Goal: Find contact information: Find contact information

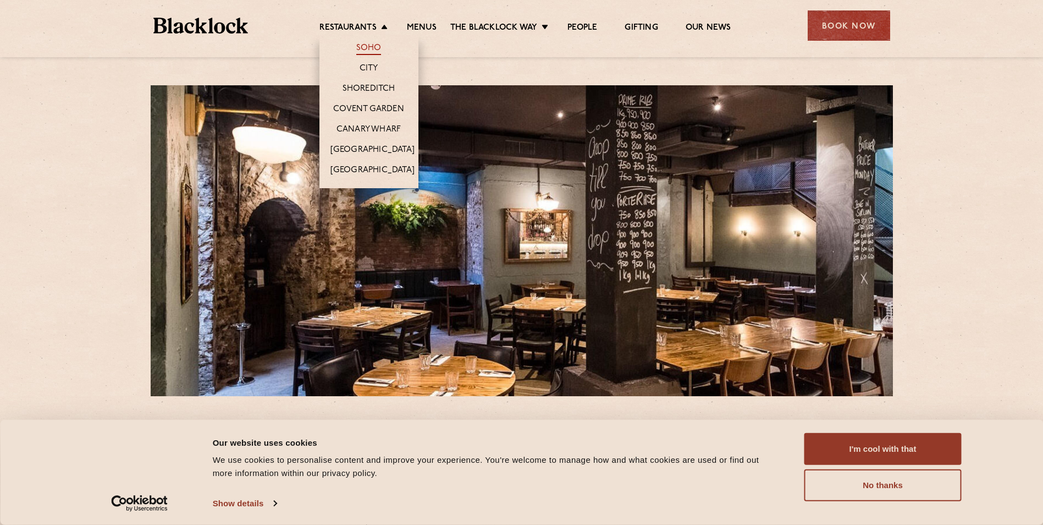
click at [374, 45] on link "Soho" at bounding box center [368, 49] width 25 height 12
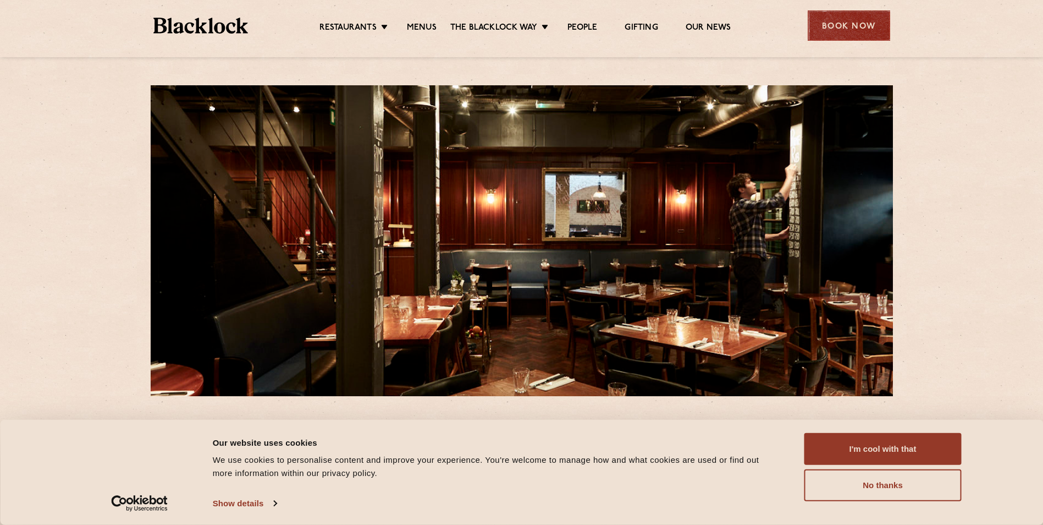
click at [844, 35] on div "Book Now" at bounding box center [849, 25] width 83 height 30
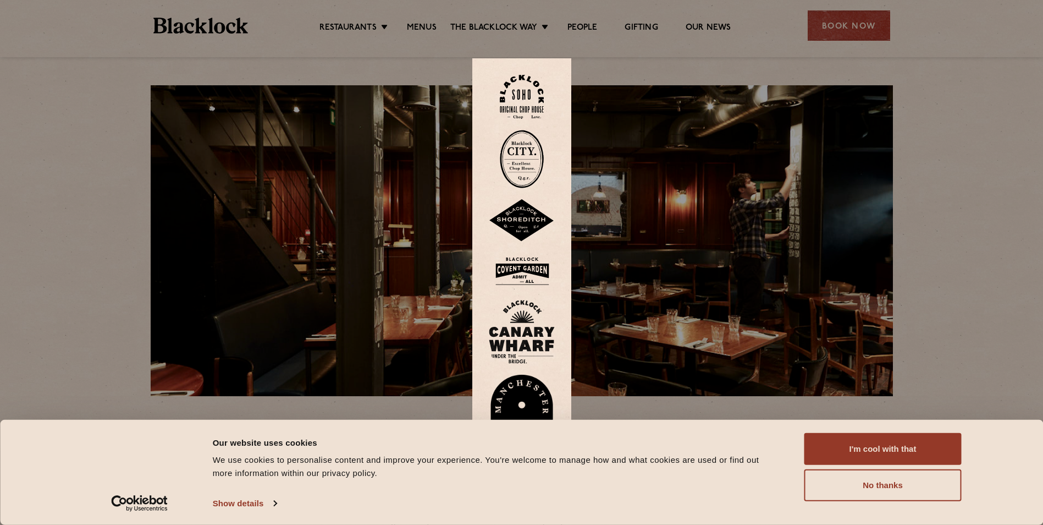
click at [538, 107] on img at bounding box center [522, 97] width 44 height 45
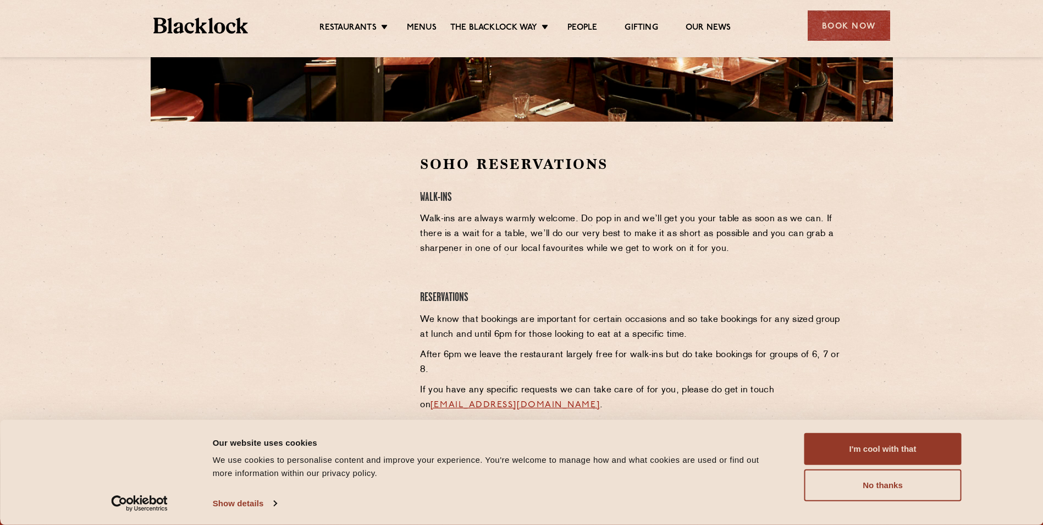
scroll to position [275, 0]
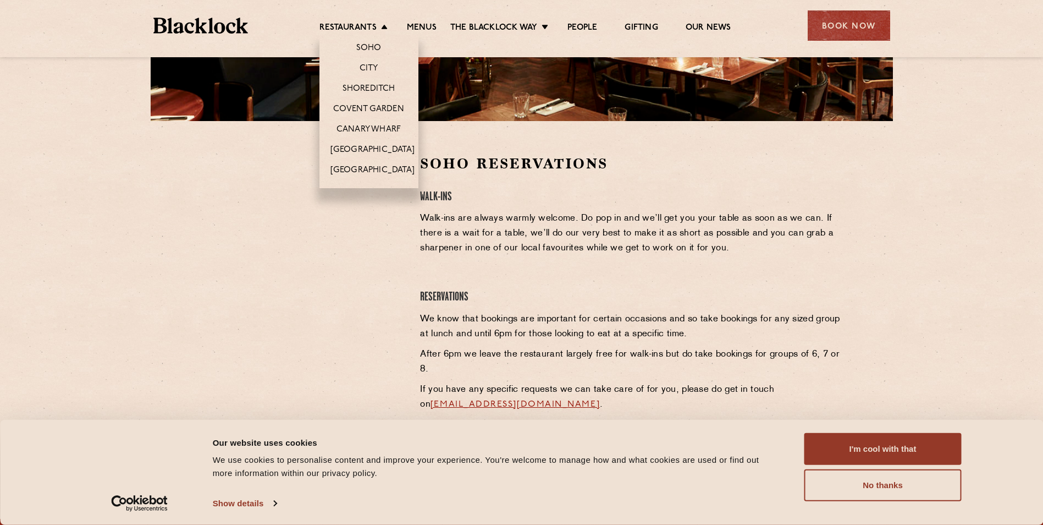
click at [386, 31] on li "Restaurants Soho City Shoreditch Covent Garden Canary Wharf Manchester Birmingh…" at bounding box center [357, 29] width 74 height 12
click at [372, 87] on link "Shoreditch" at bounding box center [369, 90] width 53 height 12
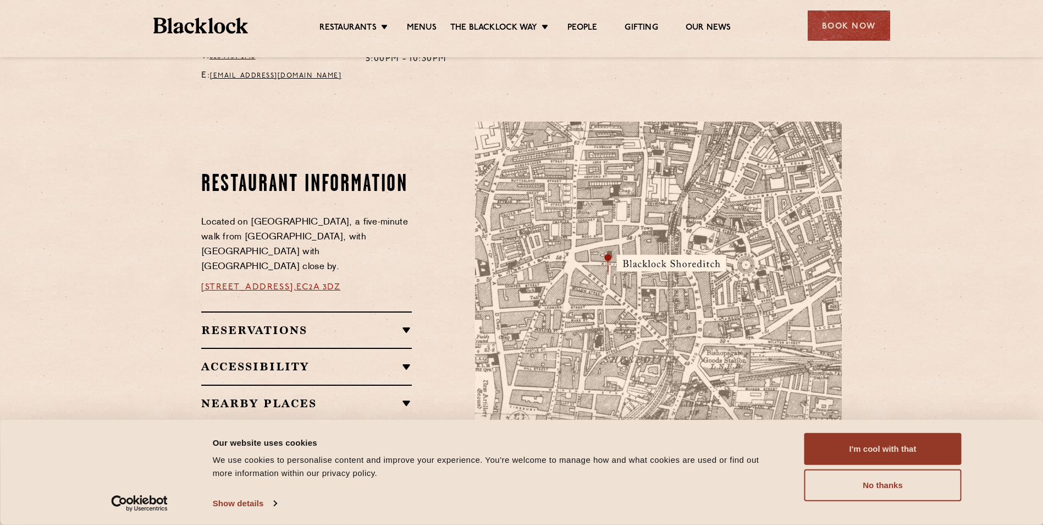
scroll to position [550, 0]
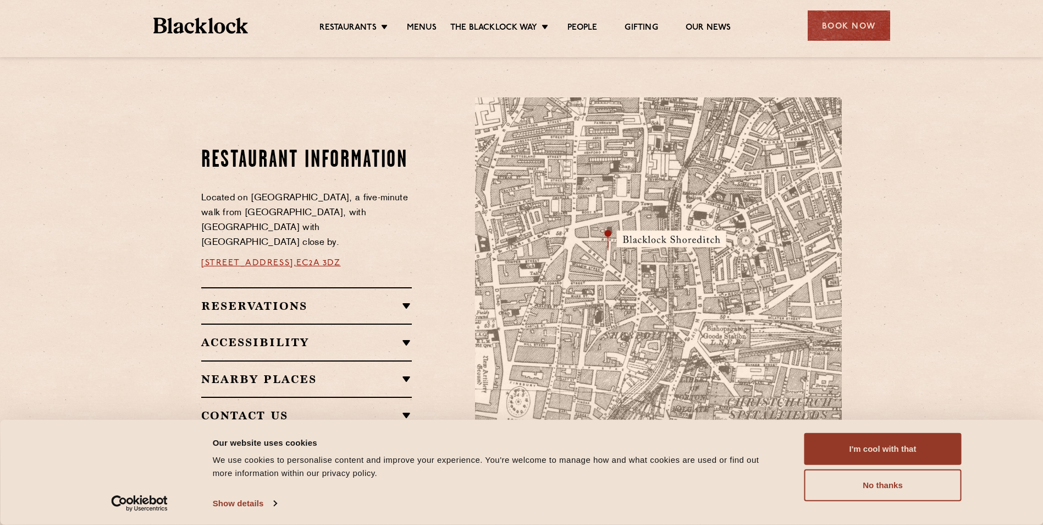
click at [338, 259] on link "EC2A 3DZ" at bounding box center [318, 263] width 44 height 9
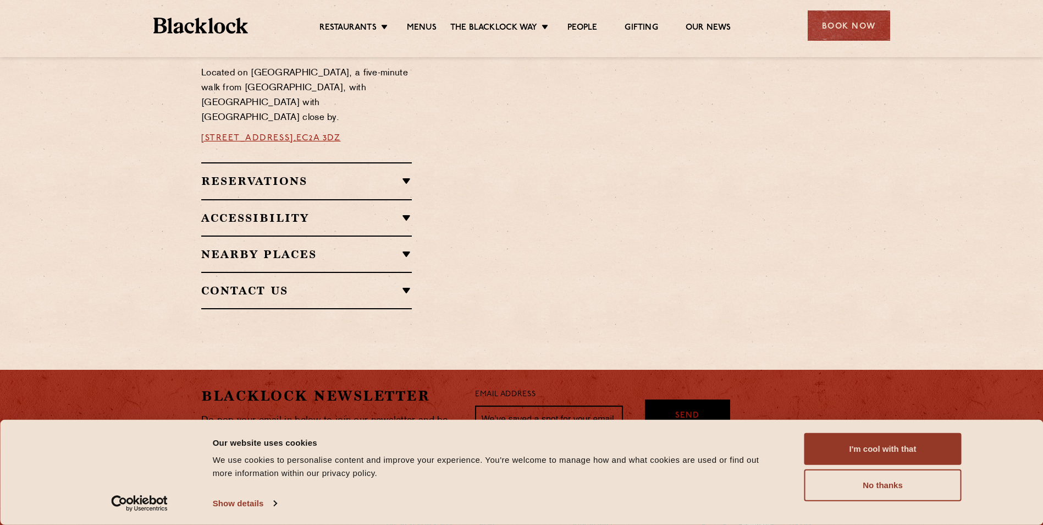
scroll to position [550, 0]
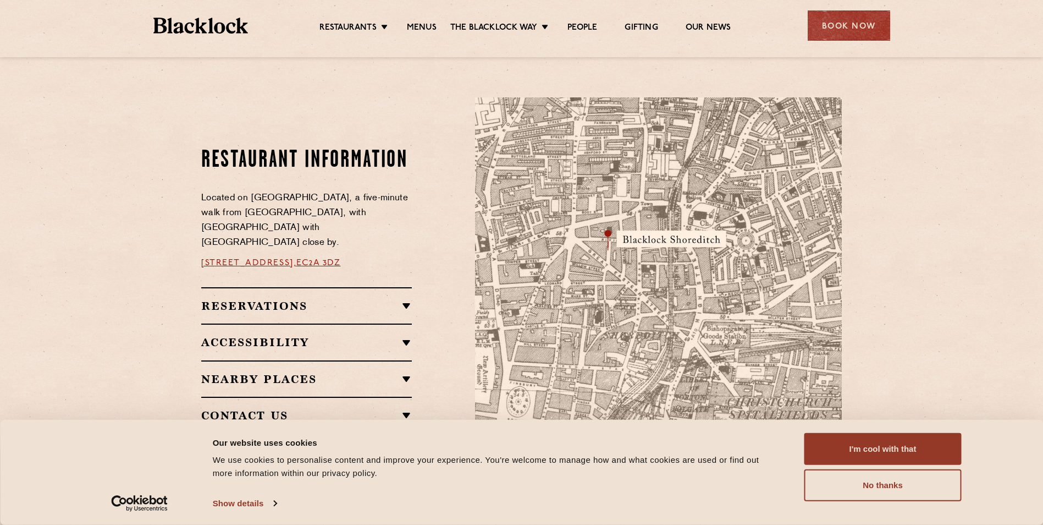
click at [327, 259] on link "EC2A 3DZ" at bounding box center [318, 263] width 44 height 9
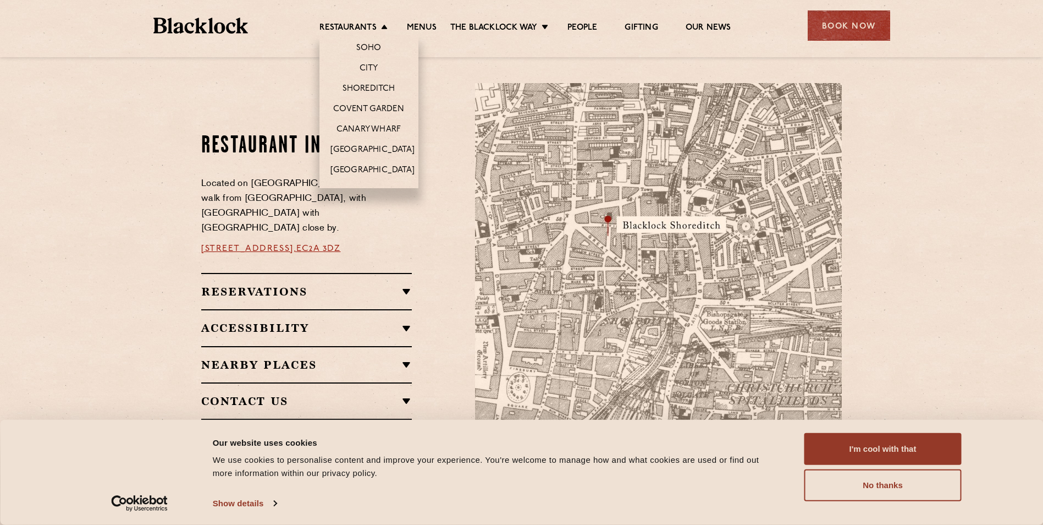
click at [384, 30] on li "Restaurants Soho City Shoreditch Covent Garden Canary Wharf Manchester Birmingh…" at bounding box center [357, 29] width 74 height 12
click at [371, 107] on link "Covent Garden" at bounding box center [368, 110] width 71 height 12
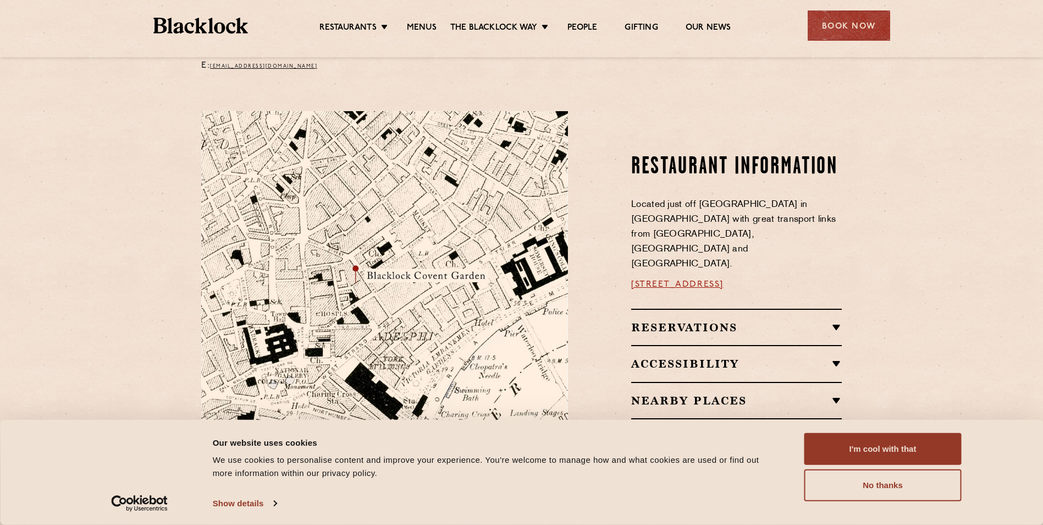
scroll to position [605, 0]
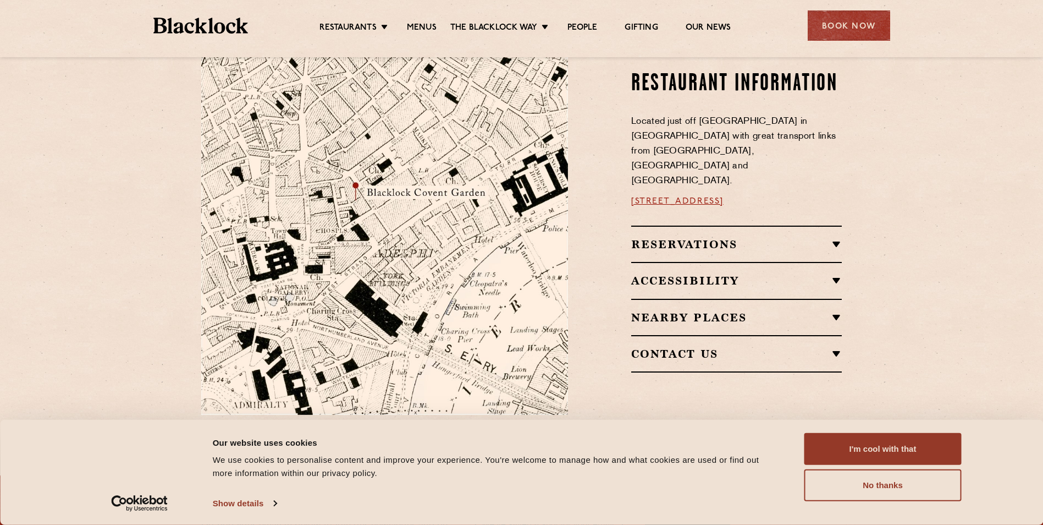
click at [691, 197] on link "[STREET_ADDRESS]" at bounding box center [677, 201] width 92 height 9
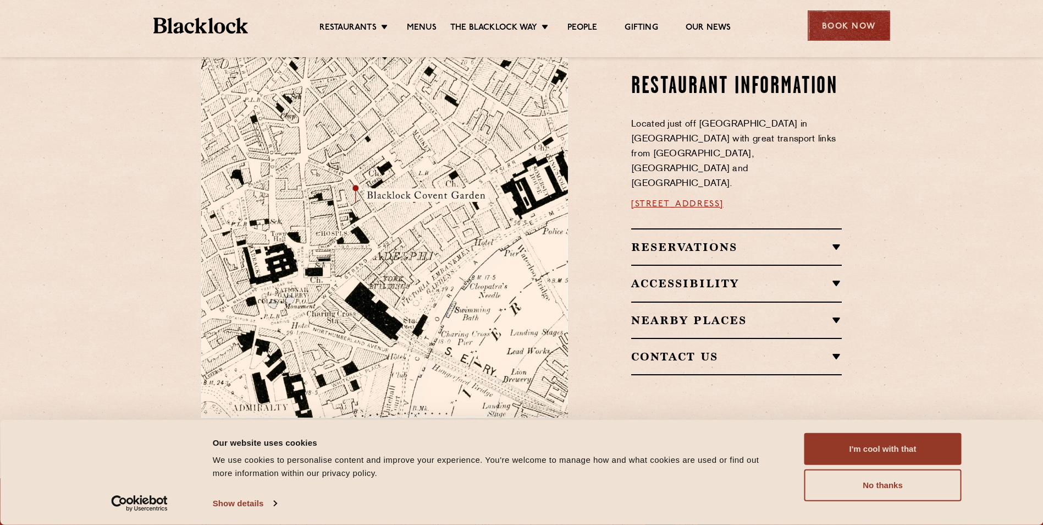
click at [830, 30] on div "Book Now" at bounding box center [849, 25] width 83 height 30
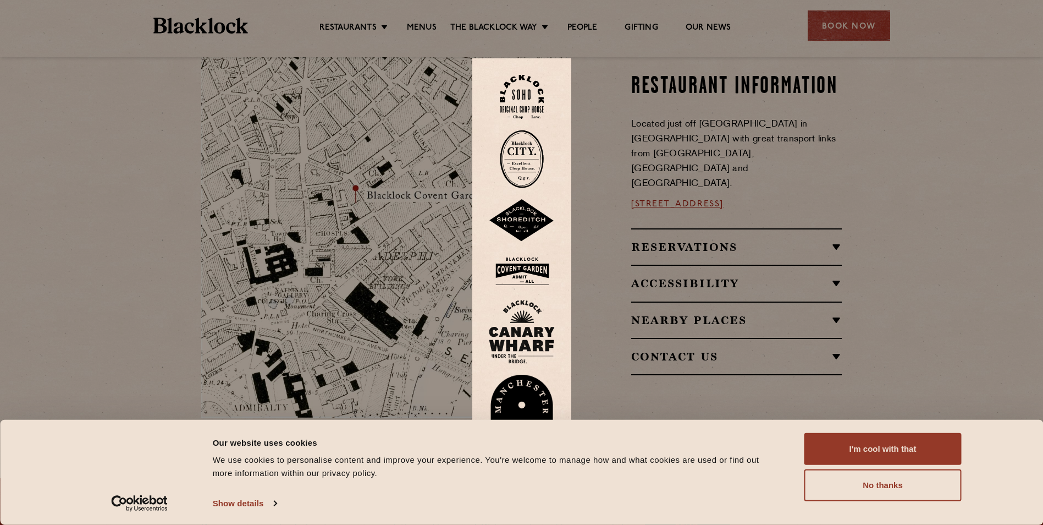
click at [953, 134] on div at bounding box center [521, 262] width 1043 height 525
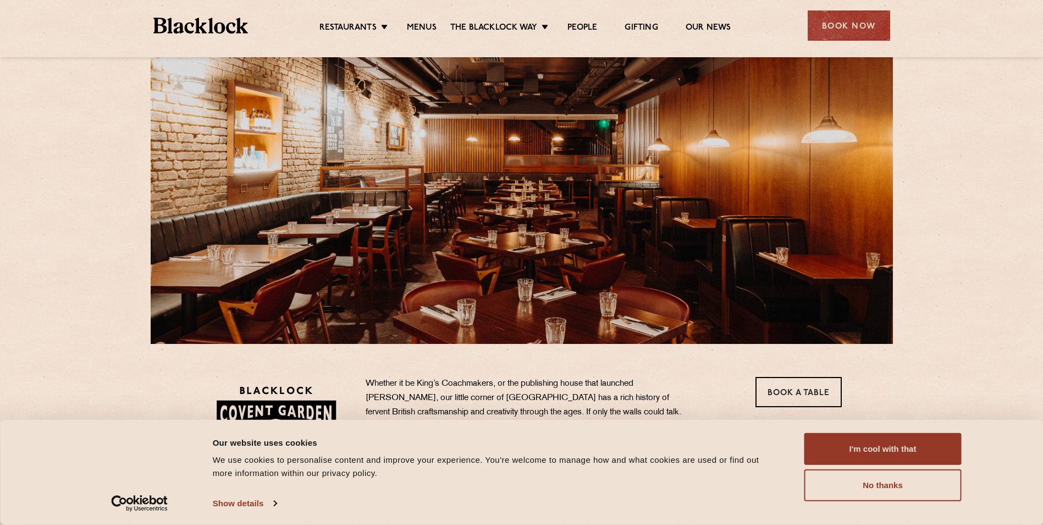
scroll to position [0, 0]
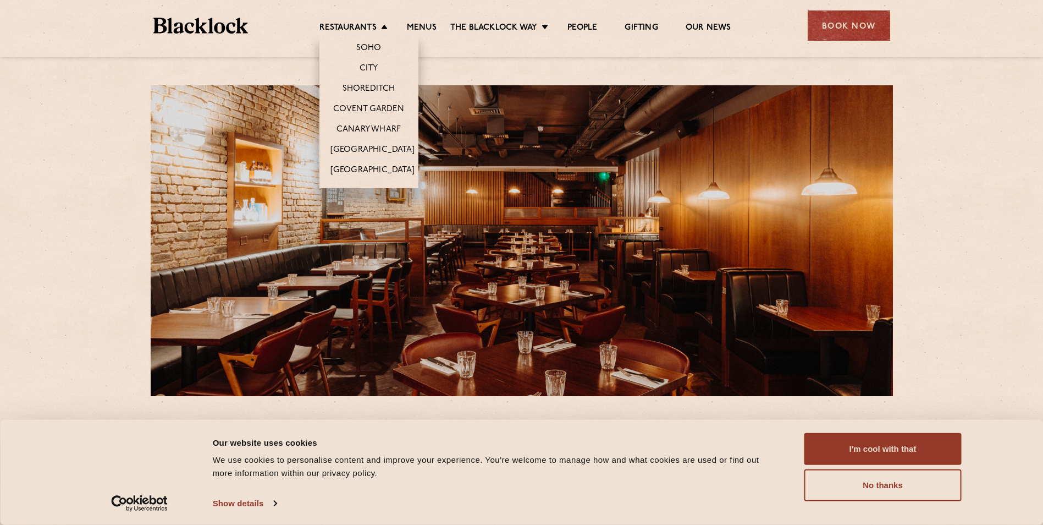
click at [386, 26] on li "Restaurants Soho City Shoreditch Covent Garden Canary Wharf Manchester Birmingh…" at bounding box center [357, 29] width 74 height 12
click at [372, 84] on link "Shoreditch" at bounding box center [369, 90] width 53 height 12
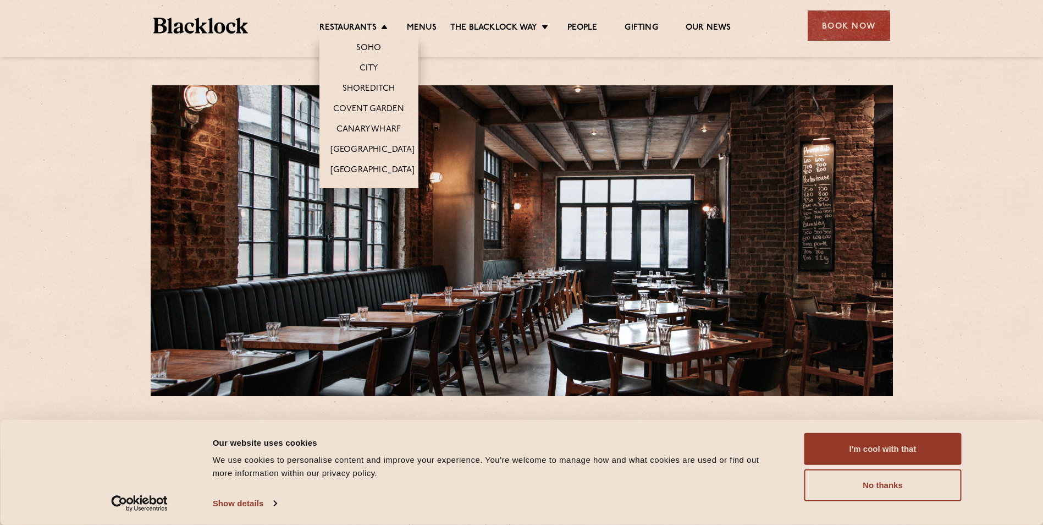
click at [386, 28] on li "Restaurants Soho City Shoreditch Covent Garden Canary Wharf Manchester Birmingh…" at bounding box center [357, 29] width 74 height 12
click at [377, 153] on link "[GEOGRAPHIC_DATA]" at bounding box center [373, 151] width 84 height 12
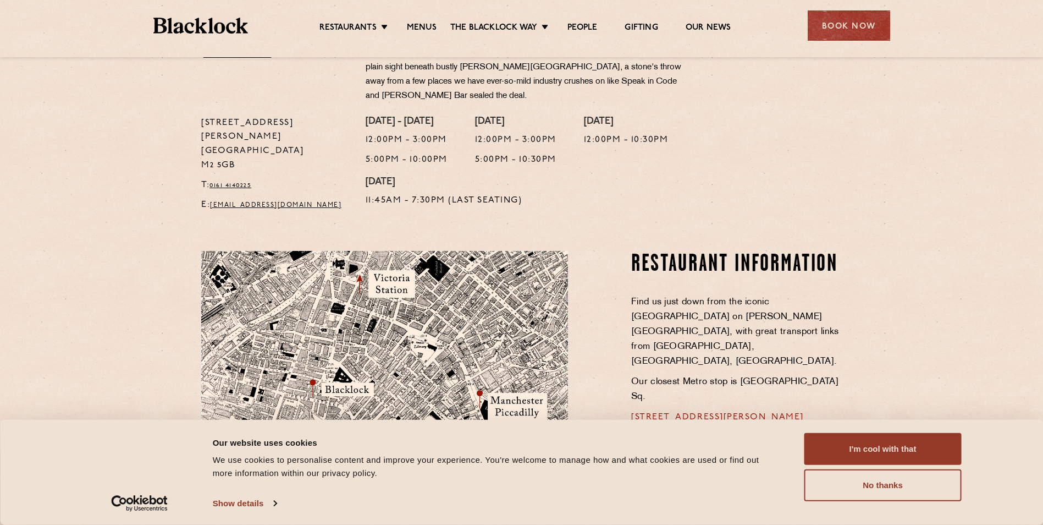
scroll to position [495, 0]
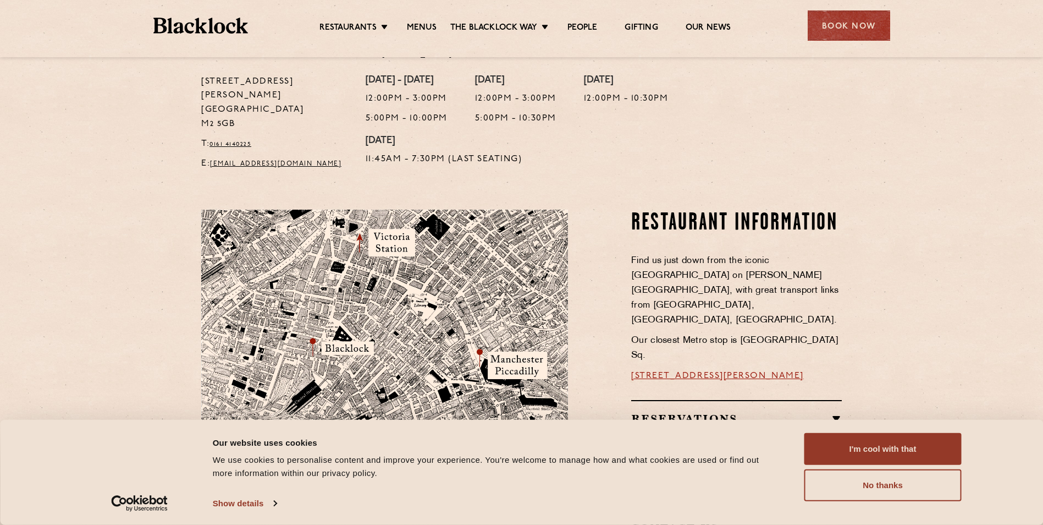
click at [696, 371] on link "[STREET_ADDRESS][PERSON_NAME]" at bounding box center [717, 375] width 173 height 9
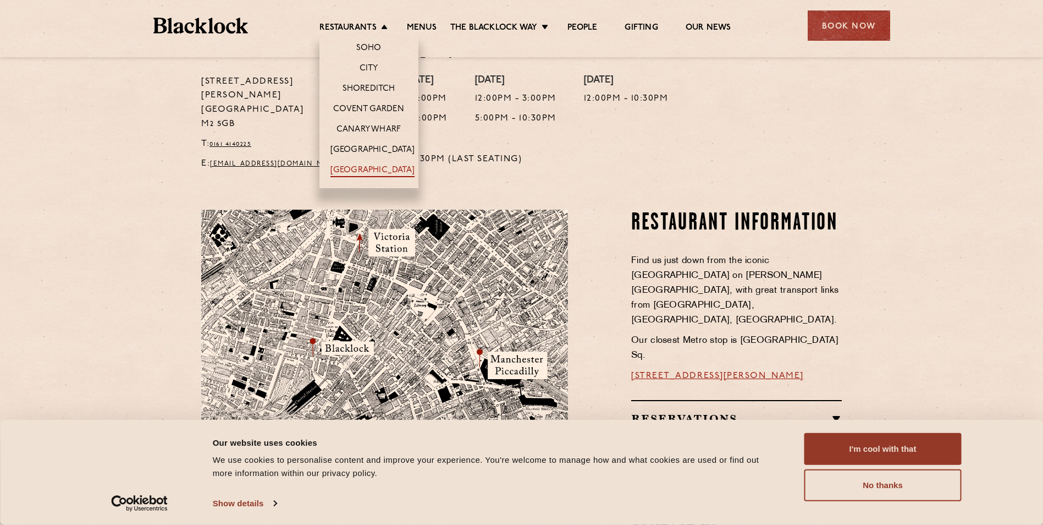
click at [383, 168] on link "[GEOGRAPHIC_DATA]" at bounding box center [373, 171] width 84 height 12
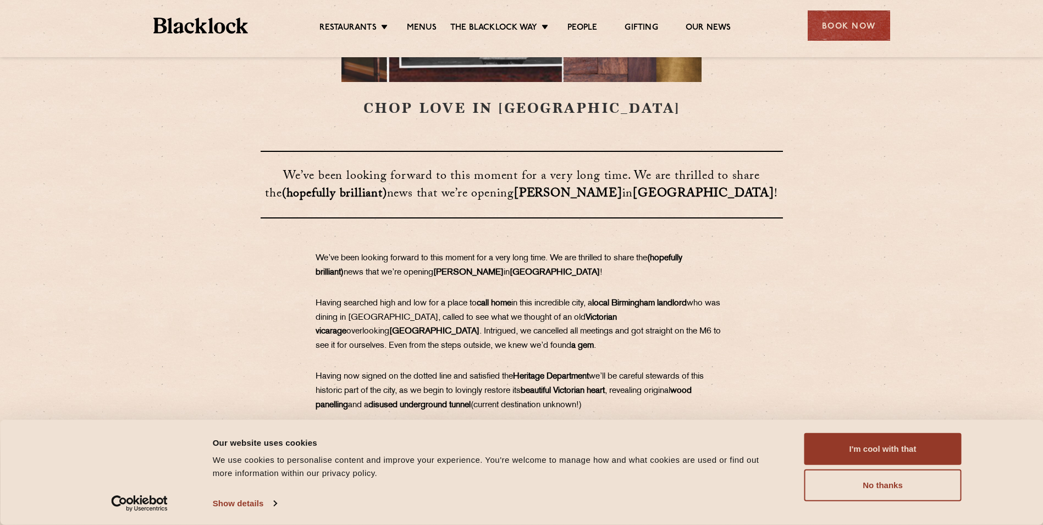
scroll to position [440, 0]
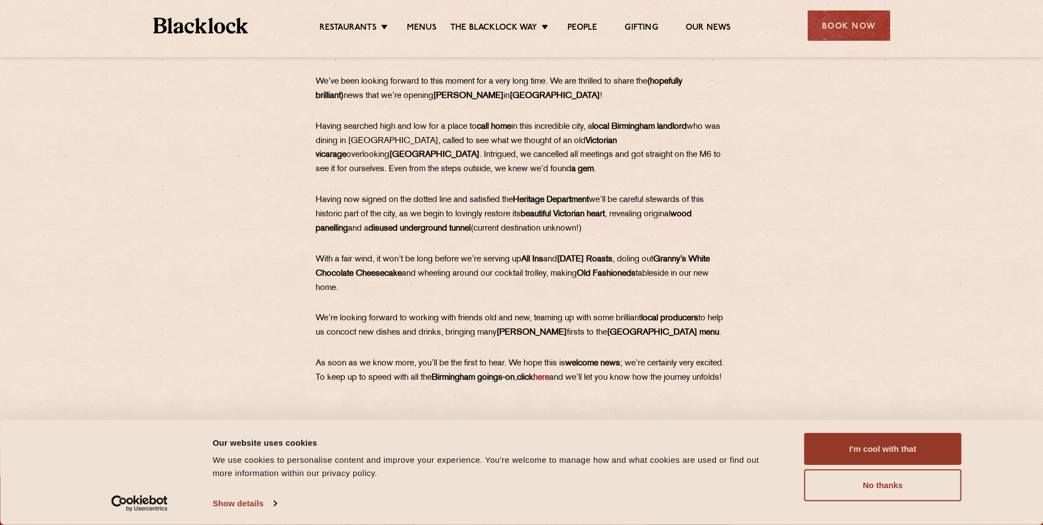
drag, startPoint x: 750, startPoint y: 250, endPoint x: 751, endPoint y: 238, distance: 12.1
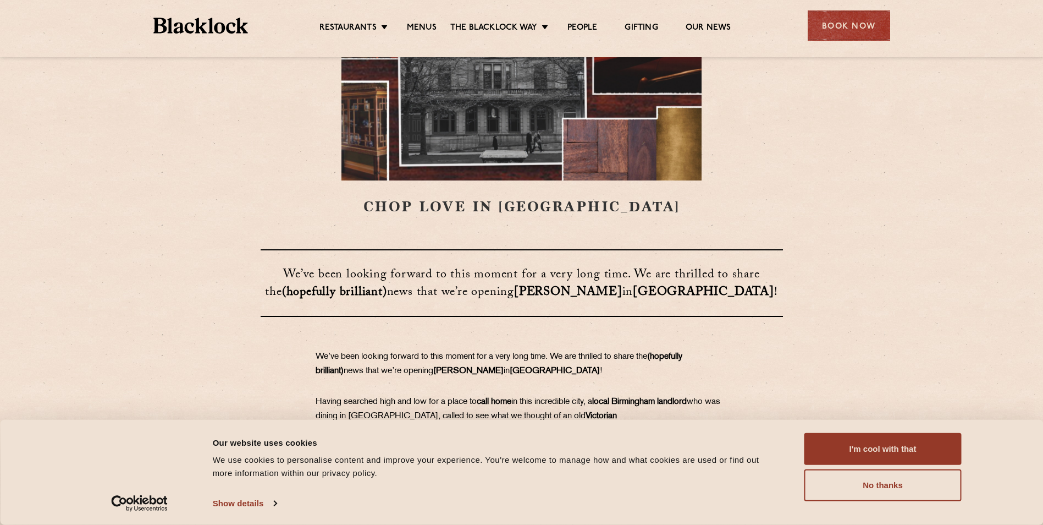
scroll to position [131, 0]
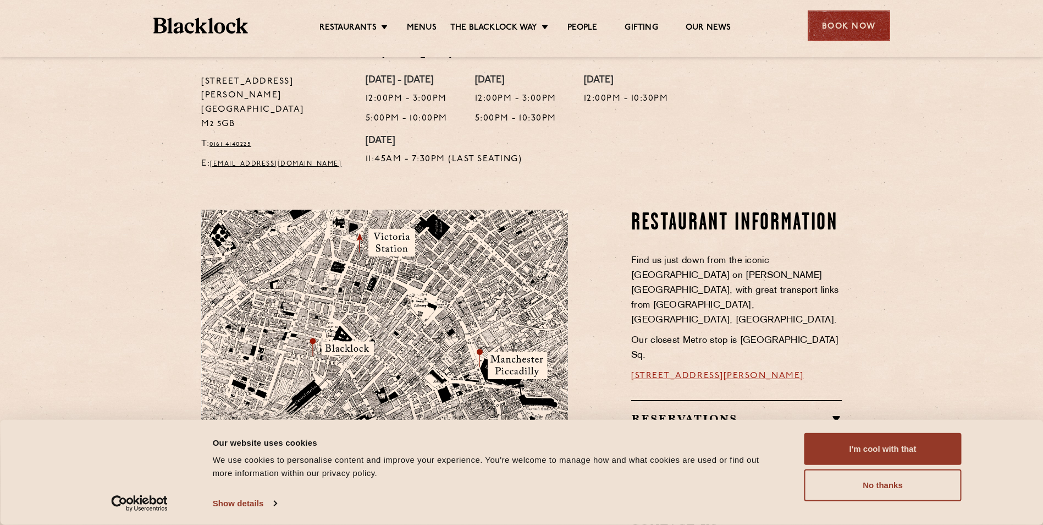
click at [842, 37] on div "Book Now" at bounding box center [849, 25] width 83 height 30
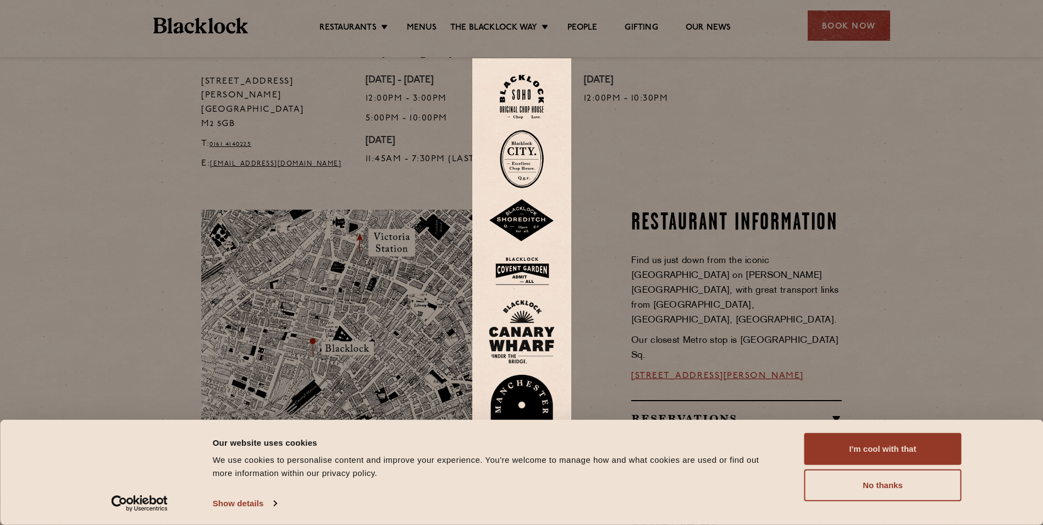
click at [534, 263] on img at bounding box center [522, 271] width 66 height 36
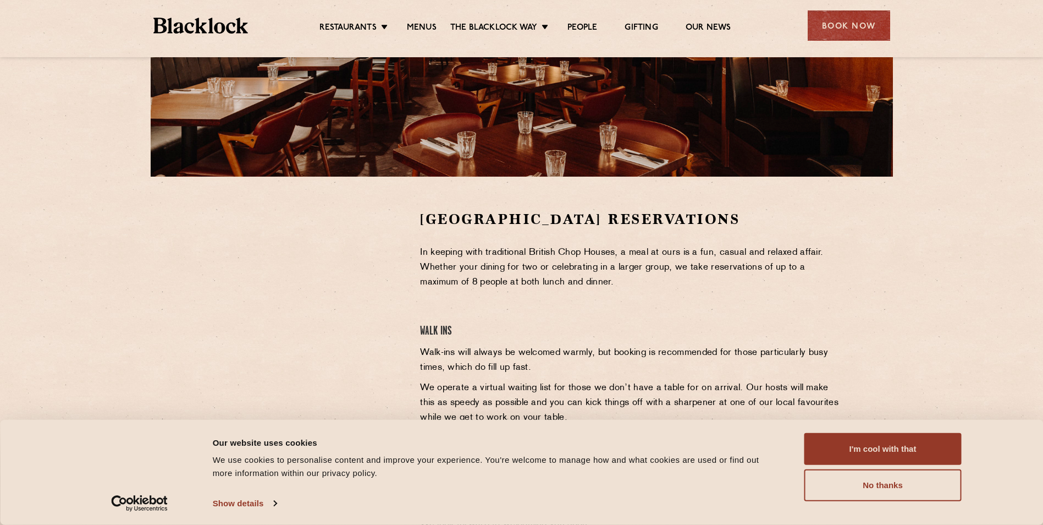
scroll to position [220, 0]
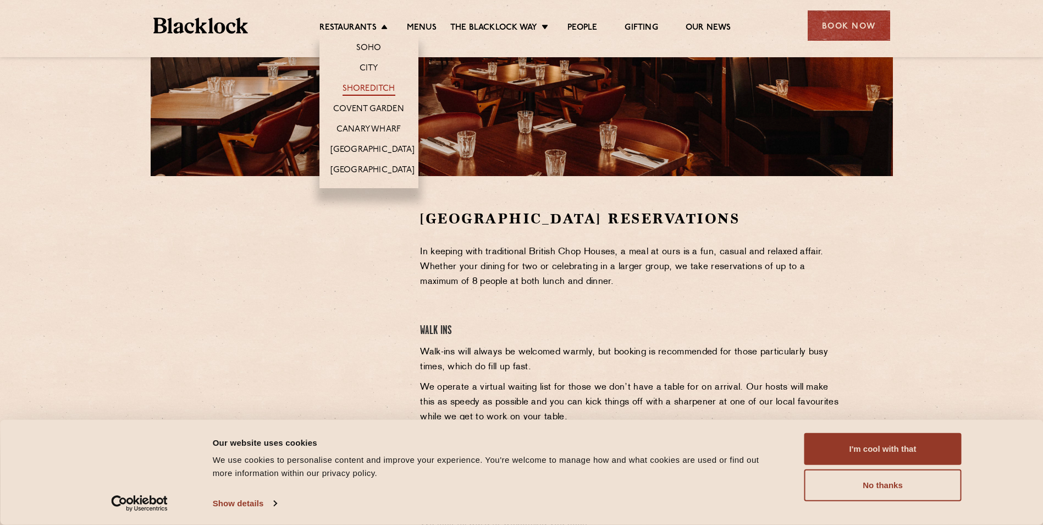
click at [373, 84] on link "Shoreditch" at bounding box center [369, 90] width 53 height 12
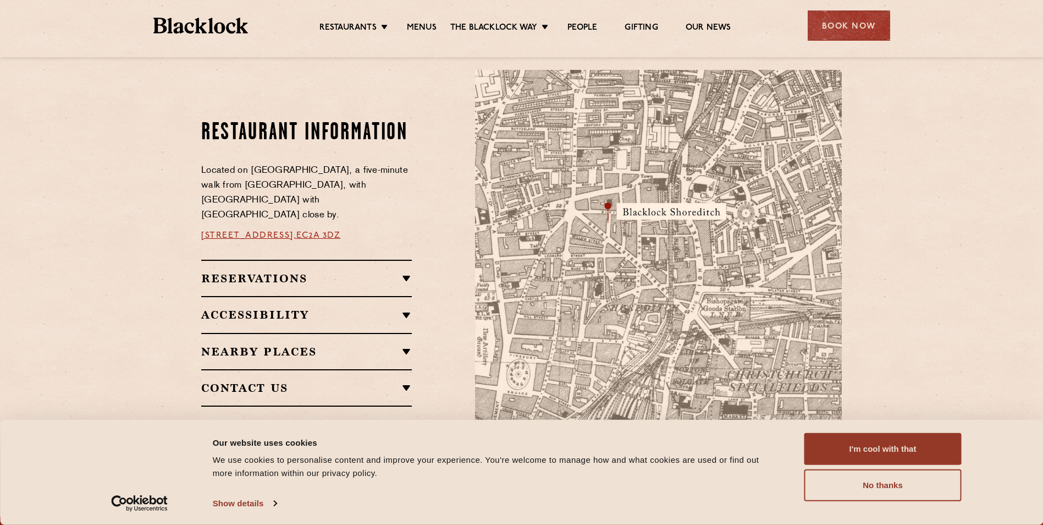
scroll to position [575, 0]
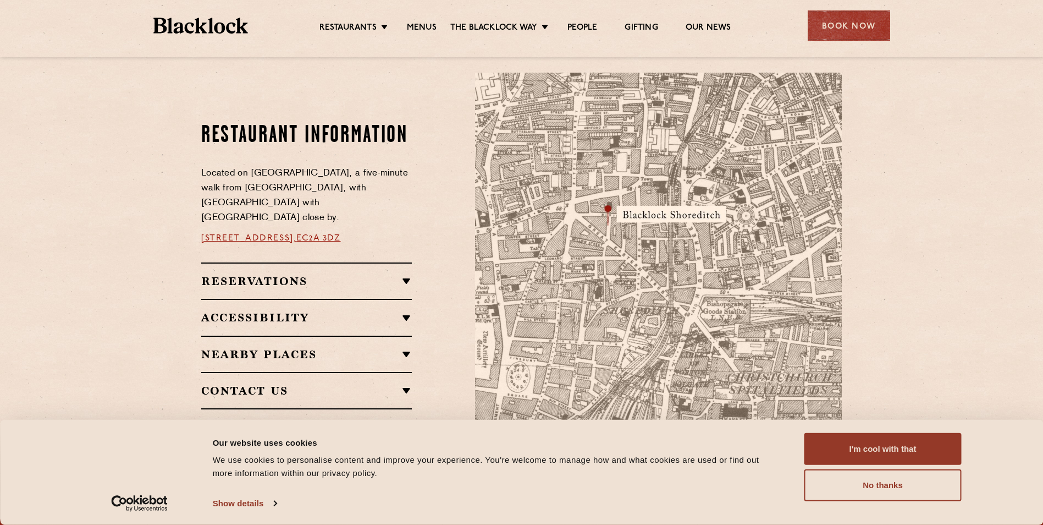
drag, startPoint x: 520, startPoint y: 237, endPoint x: 314, endPoint y: 233, distance: 206.3
click at [296, 234] on link "[STREET_ADDRESS]," at bounding box center [248, 238] width 95 height 9
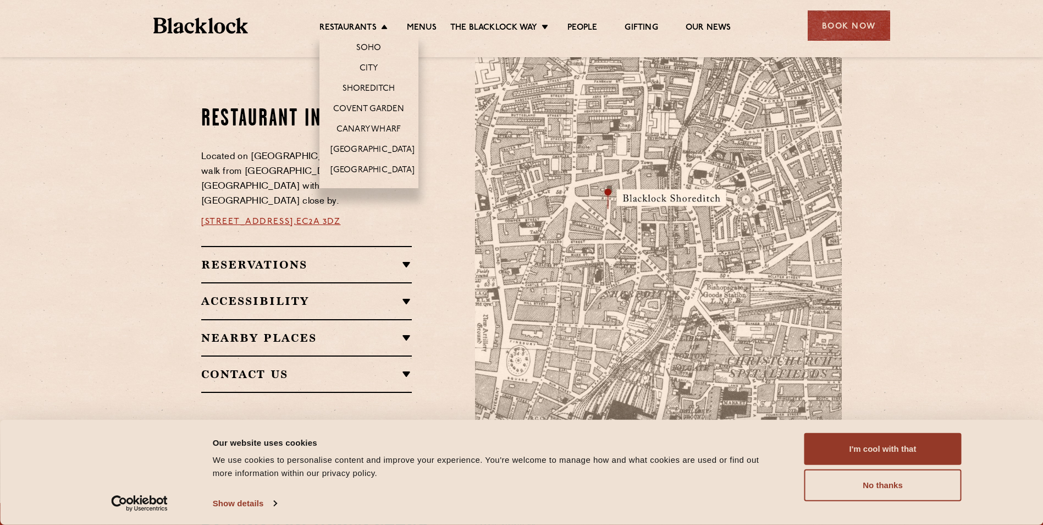
click at [382, 31] on li "Restaurants Soho City Shoreditch Covent Garden Canary Wharf Manchester Birmingh…" at bounding box center [357, 29] width 74 height 12
click at [365, 127] on link "Canary Wharf" at bounding box center [369, 130] width 64 height 12
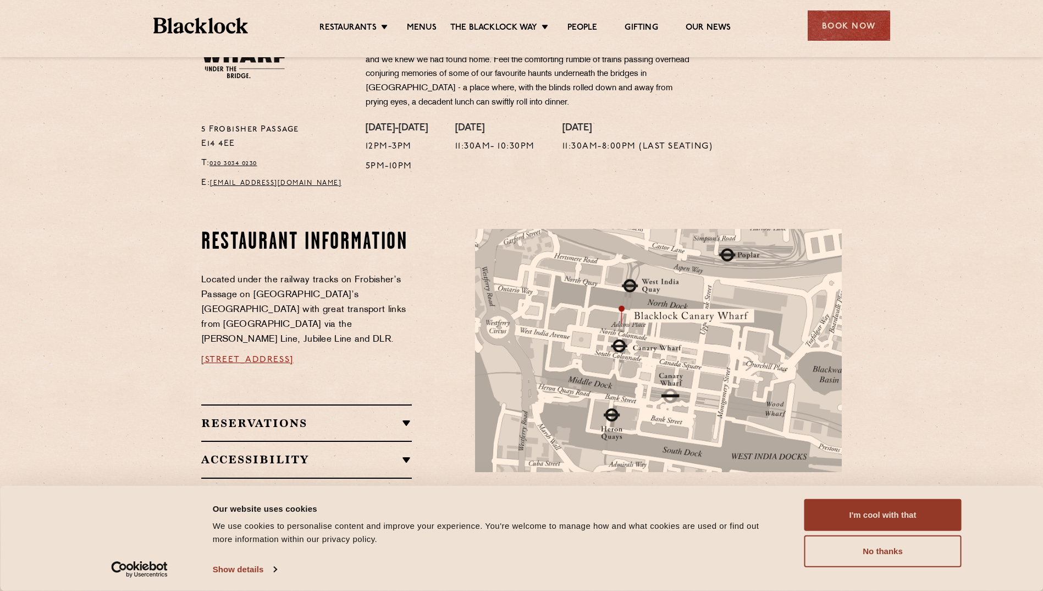
scroll to position [495, 0]
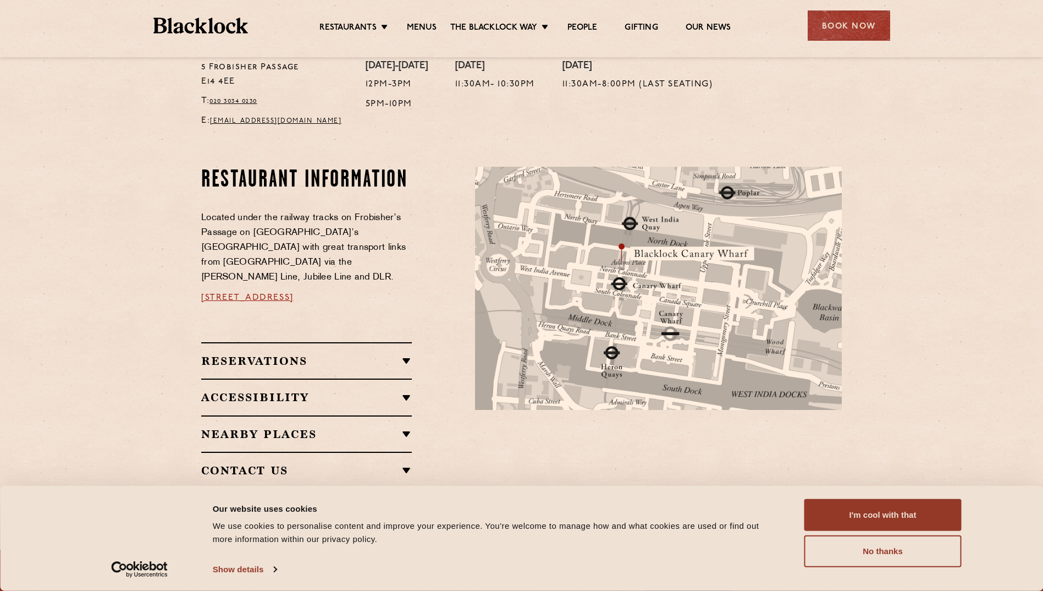
click at [294, 293] on span "[STREET_ADDRESS]" at bounding box center [247, 297] width 92 height 9
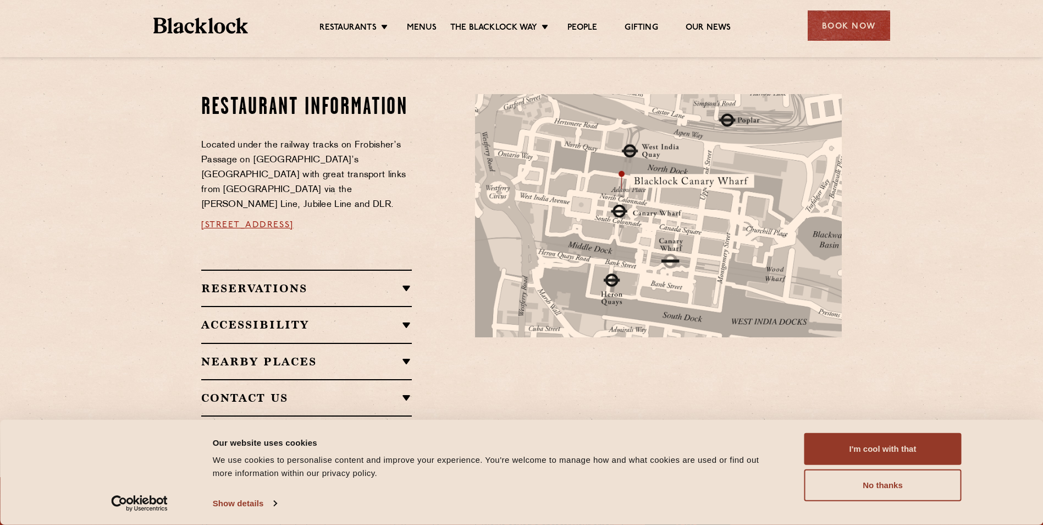
scroll to position [605, 0]
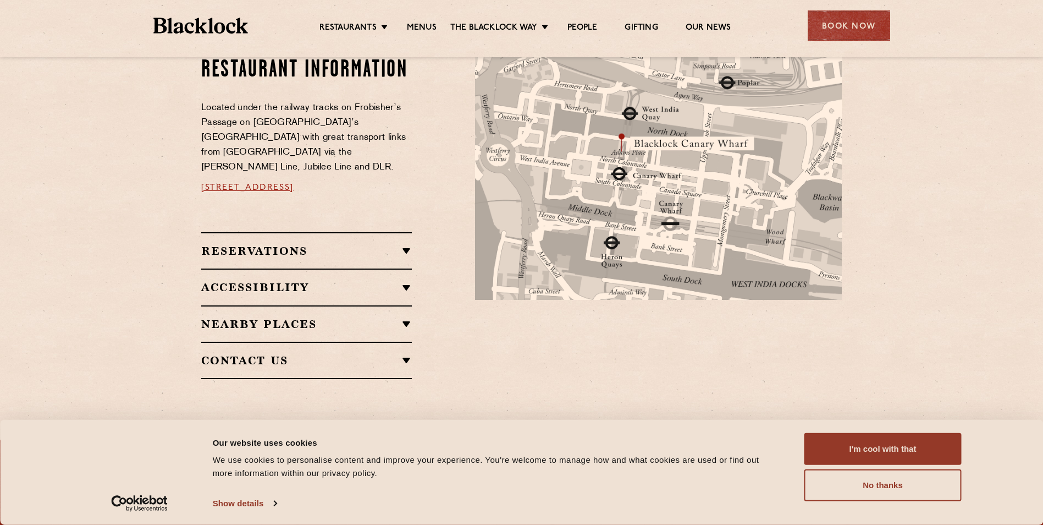
click at [294, 183] on span "[STREET_ADDRESS]" at bounding box center [247, 187] width 92 height 9
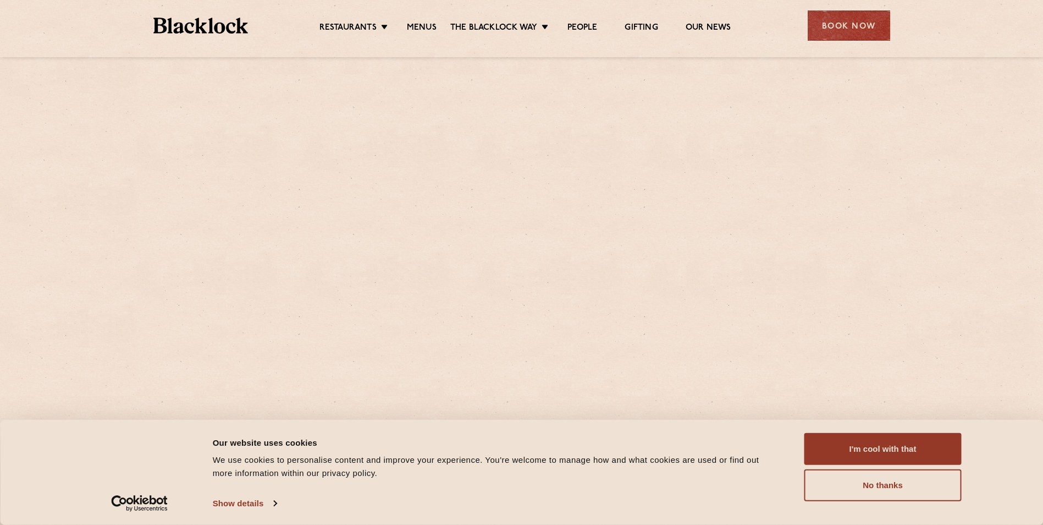
scroll to position [619, 0]
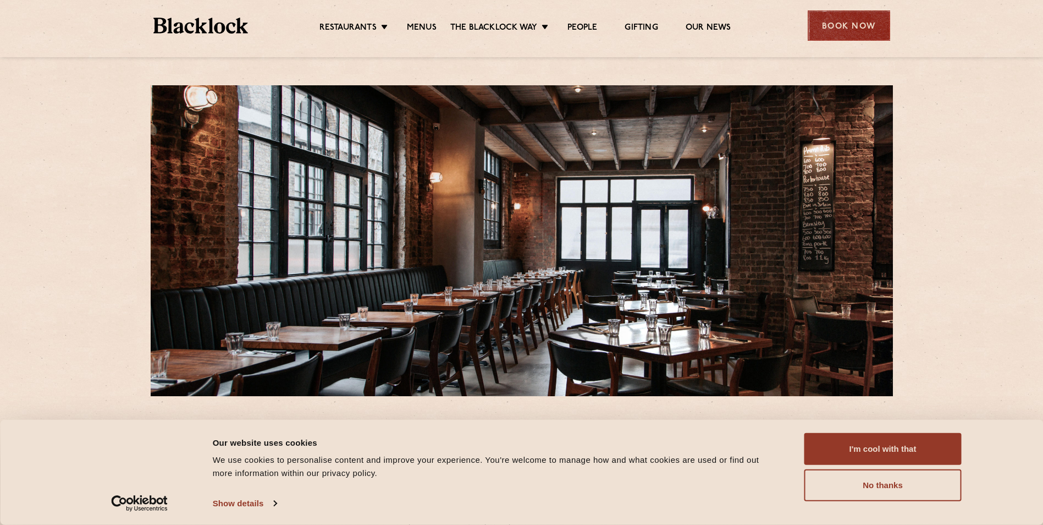
click at [828, 31] on div "Book Now" at bounding box center [849, 25] width 83 height 30
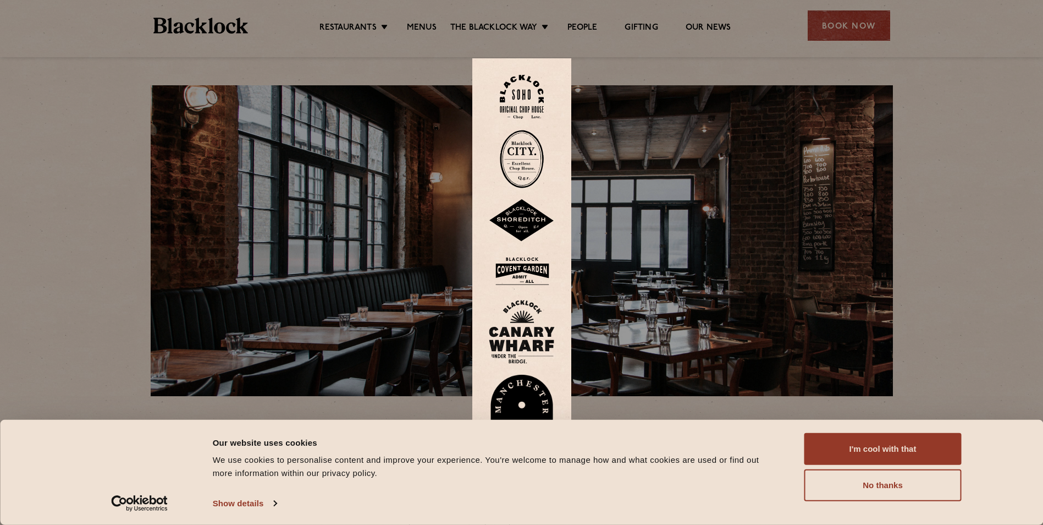
click at [514, 96] on img at bounding box center [522, 97] width 44 height 45
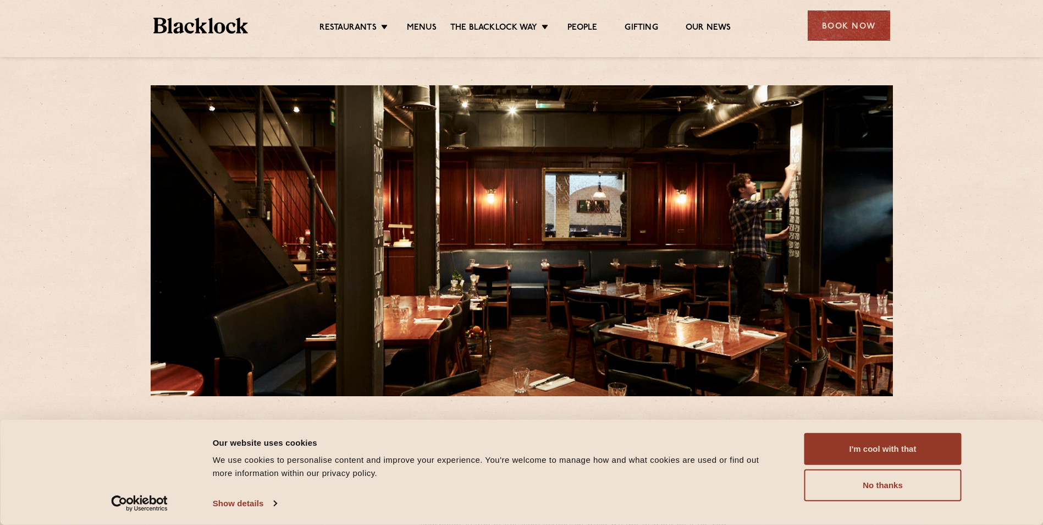
drag, startPoint x: 617, startPoint y: 243, endPoint x: 761, endPoint y: 137, distance: 178.7
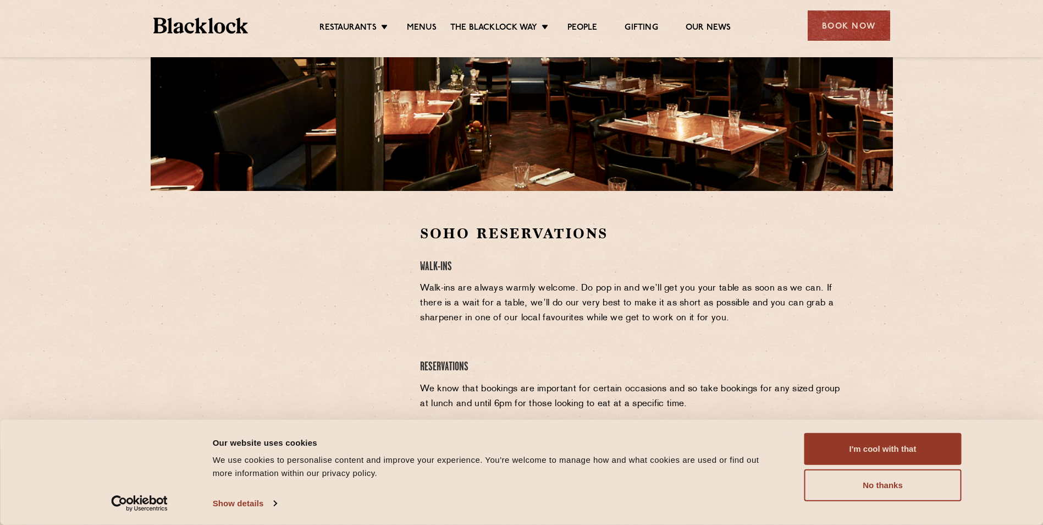
scroll to position [220, 0]
